Goal: Find specific page/section: Find specific page/section

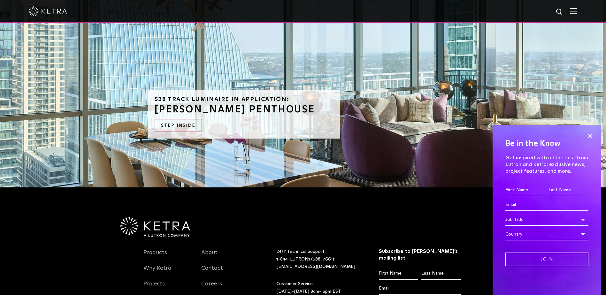
scroll to position [696, 0]
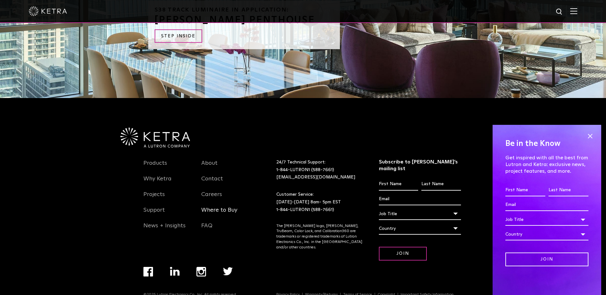
click at [218, 207] on link "Where to Buy" at bounding box center [219, 214] width 36 height 15
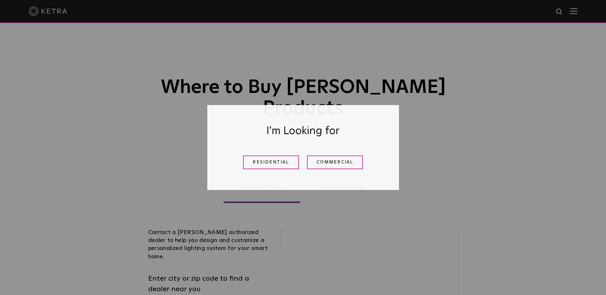
drag, startPoint x: 264, startPoint y: 164, endPoint x: 522, endPoint y: 171, distance: 258.1
click at [264, 164] on link "Residential" at bounding box center [271, 163] width 56 height 14
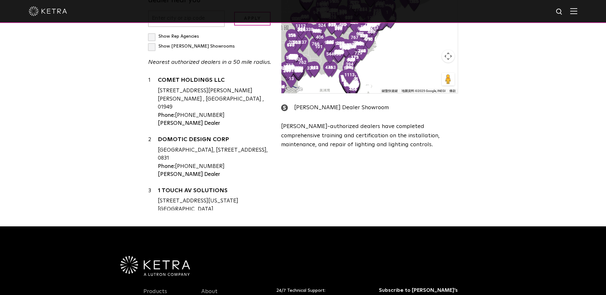
scroll to position [195, 0]
